Goal: Transaction & Acquisition: Download file/media

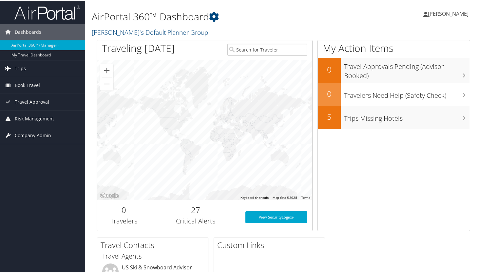
click at [21, 70] on span "Trips" at bounding box center [20, 68] width 11 height 16
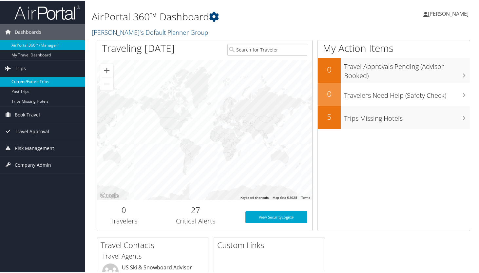
click at [23, 83] on link "Current/Future Trips" at bounding box center [42, 81] width 85 height 10
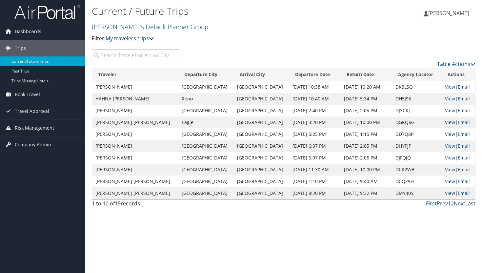
click at [129, 39] on link "My travelers trips" at bounding box center [129, 38] width 48 height 7
click at [127, 49] on link "My trips" at bounding box center [150, 48] width 86 height 11
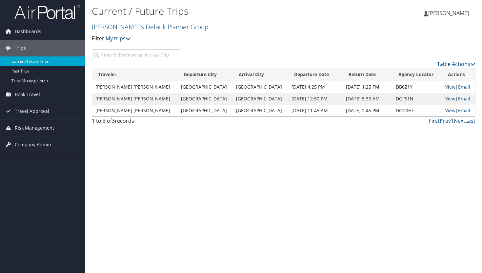
click at [446, 88] on link "View" at bounding box center [450, 87] width 10 height 6
click at [446, 98] on link "View" at bounding box center [450, 98] width 10 height 6
click at [445, 109] on link "View" at bounding box center [450, 110] width 10 height 6
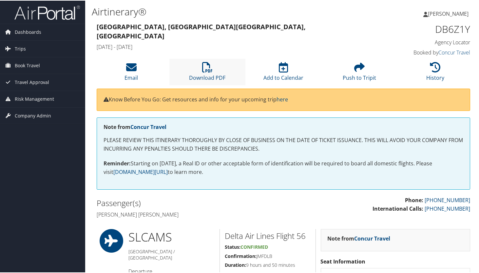
click at [205, 73] on li "Download PDF" at bounding box center [207, 71] width 76 height 27
click at [207, 71] on icon at bounding box center [207, 66] width 10 height 10
click at [204, 66] on icon at bounding box center [207, 66] width 10 height 10
